Goal: Information Seeking & Learning: Learn about a topic

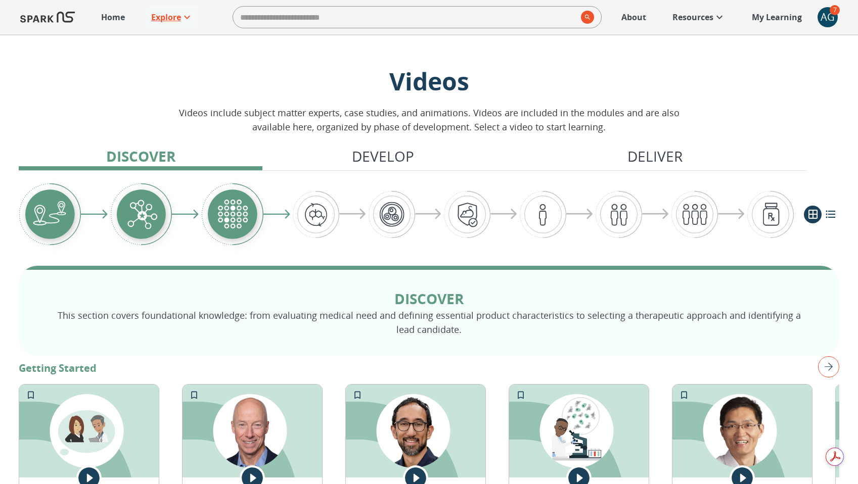
click at [154, 22] on p "Explore" at bounding box center [166, 17] width 30 height 12
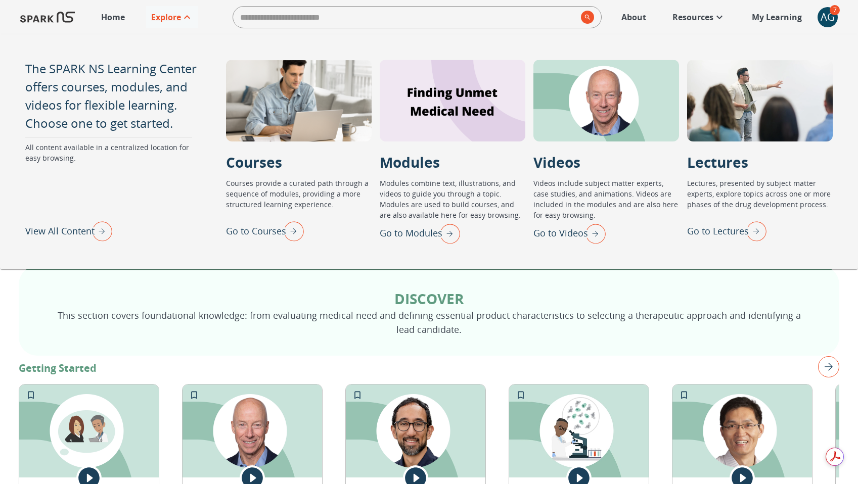
click at [55, 232] on p "View All Content" at bounding box center [59, 231] width 69 height 14
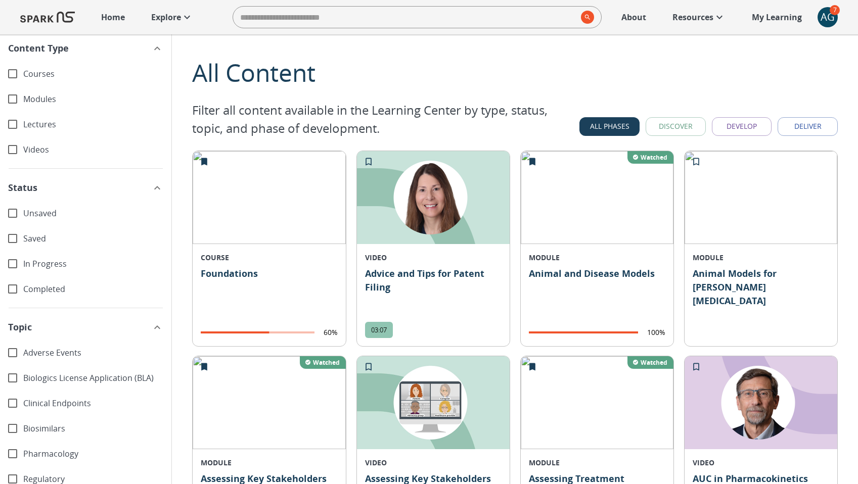
click at [677, 126] on button "Discover" at bounding box center [675, 126] width 60 height 19
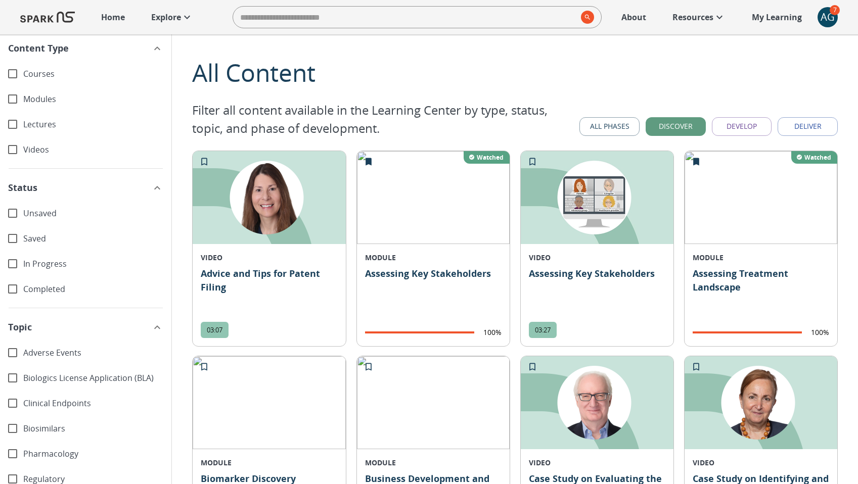
click at [734, 129] on button "Develop" at bounding box center [742, 126] width 60 height 19
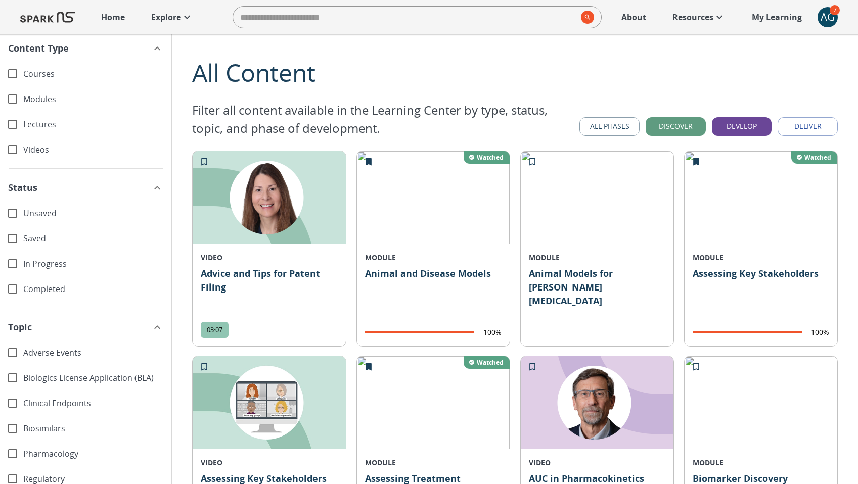
click at [613, 128] on button "All Phases" at bounding box center [609, 126] width 60 height 19
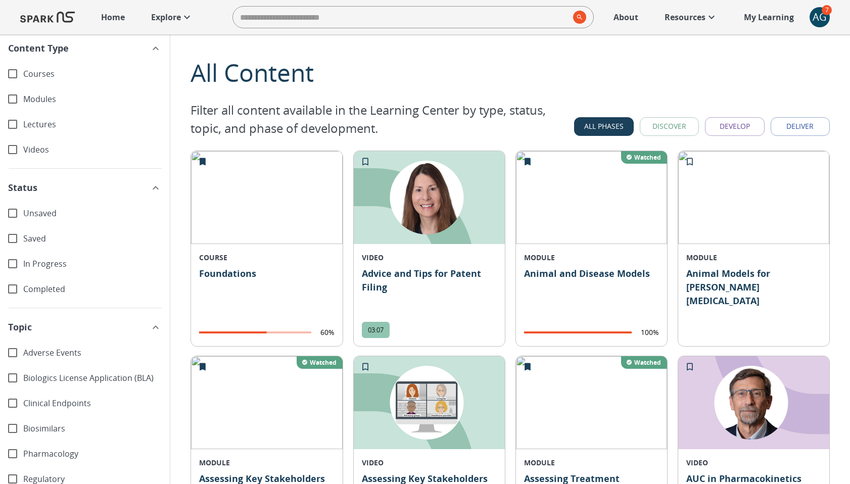
click at [554, 219] on img at bounding box center [591, 197] width 151 height 93
click at [176, 19] on p "Explore" at bounding box center [166, 17] width 30 height 12
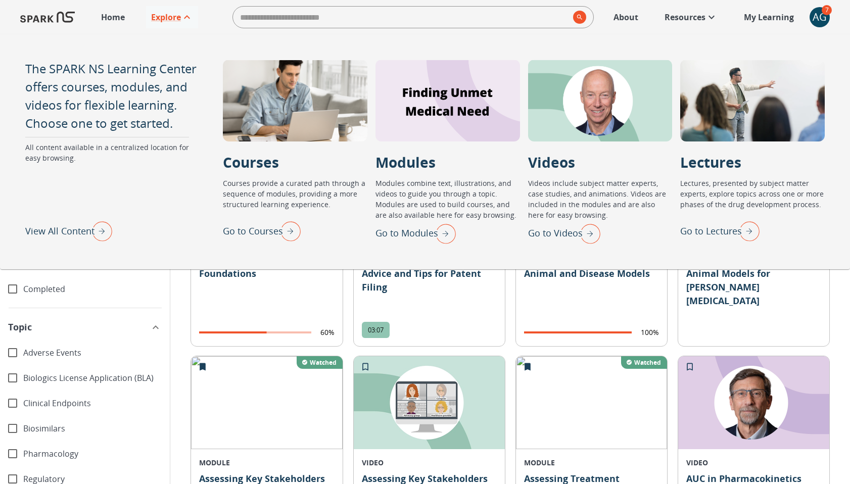
click at [267, 234] on p "Go to Courses" at bounding box center [253, 231] width 60 height 14
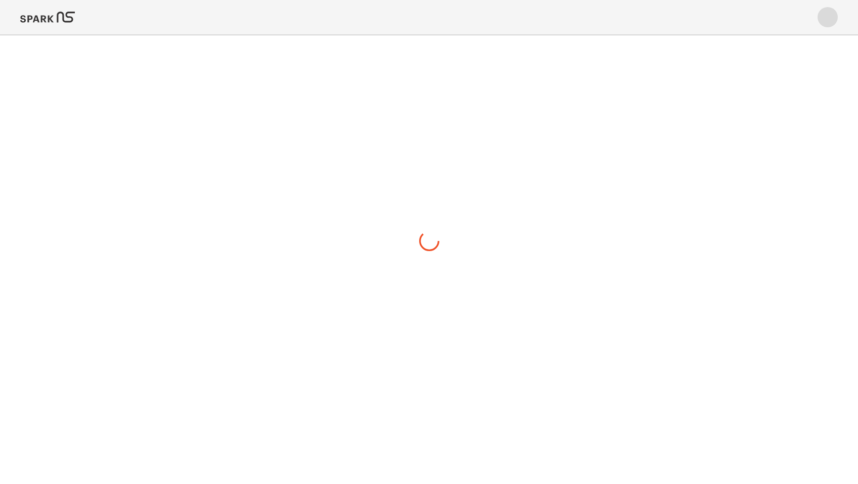
click at [58, 12] on img at bounding box center [47, 17] width 55 height 24
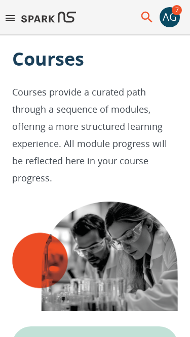
click at [16, 20] on icon "menu" at bounding box center [10, 18] width 12 height 12
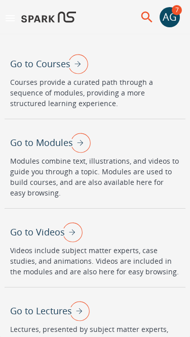
scroll to position [150, 0]
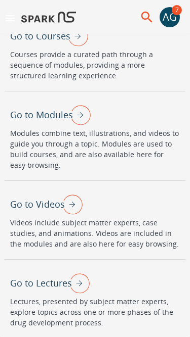
click at [49, 284] on p "Go to Lectures" at bounding box center [41, 283] width 62 height 14
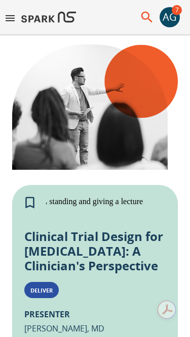
scroll to position [160, 0]
